Goal: Check status: Check status

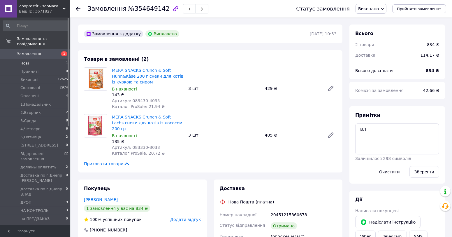
scroll to position [98, 0]
click at [32, 51] on span "Замовлення" at bounding box center [29, 53] width 24 height 5
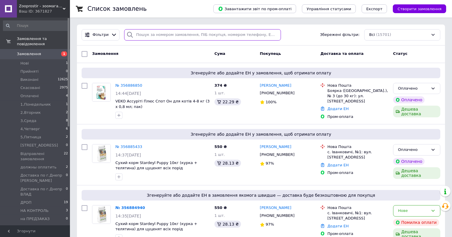
click at [152, 39] on input "search" at bounding box center [202, 34] width 157 height 11
paste input "354411233"
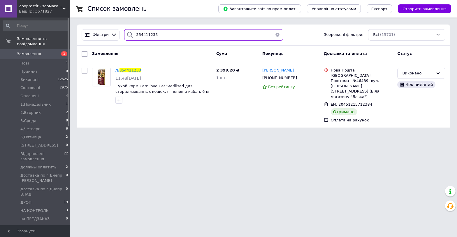
type input "354411233"
click at [134, 70] on span "354411233" at bounding box center [130, 70] width 22 height 4
